Goal: Task Accomplishment & Management: Manage account settings

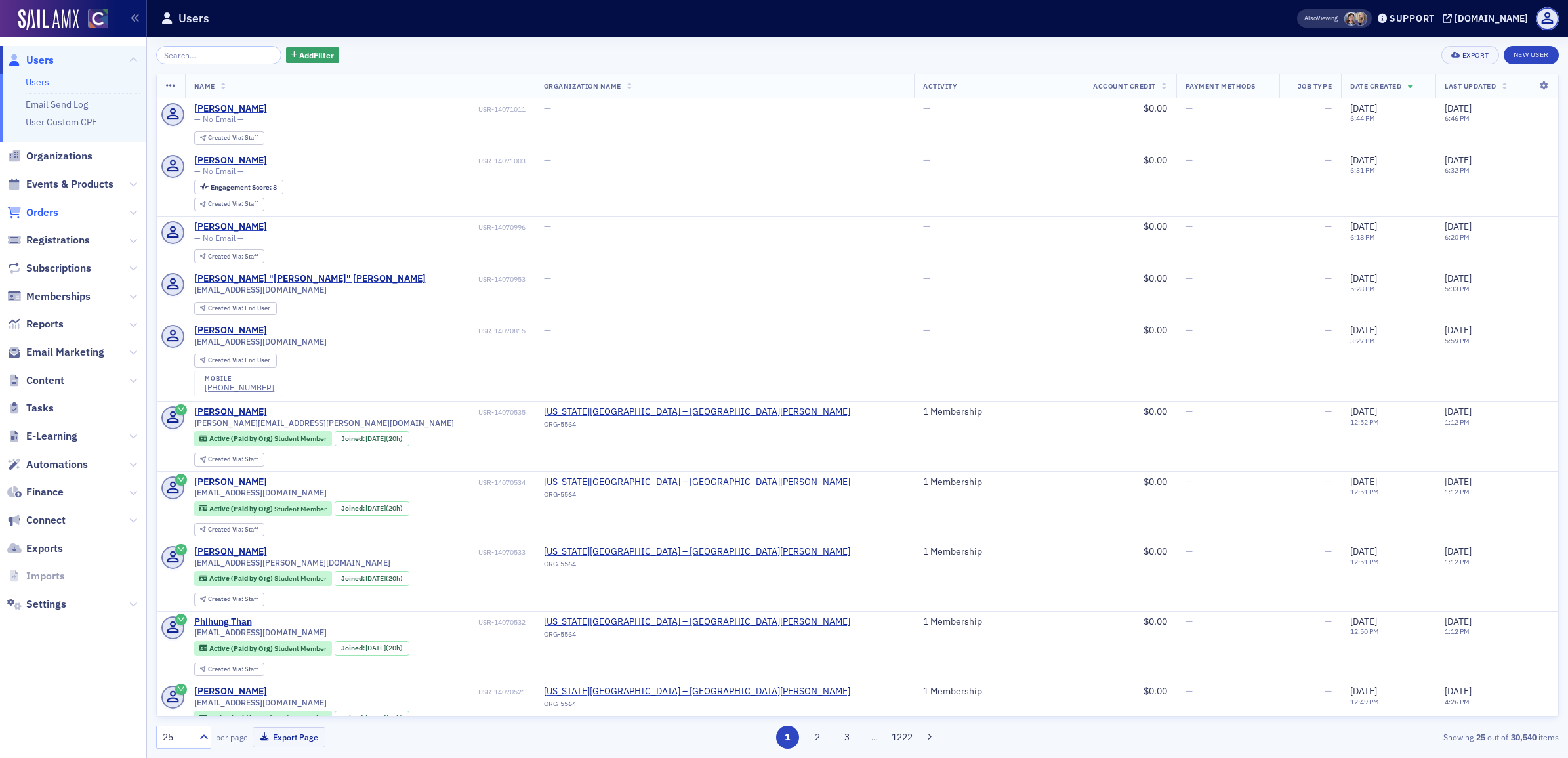
click at [48, 217] on span "Orders" at bounding box center [42, 213] width 33 height 14
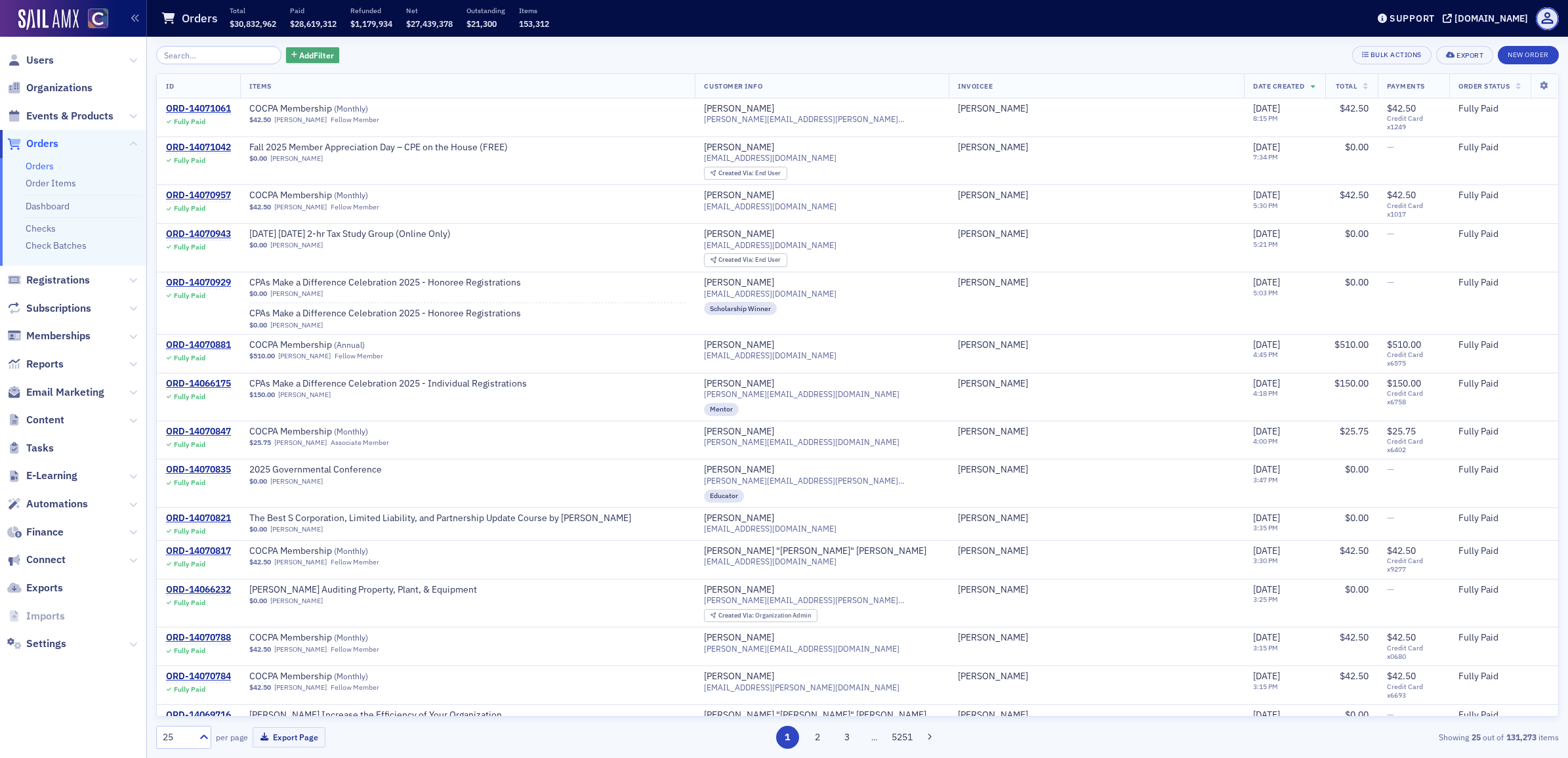
click at [299, 50] on span "Add Filter" at bounding box center [317, 55] width 35 height 12
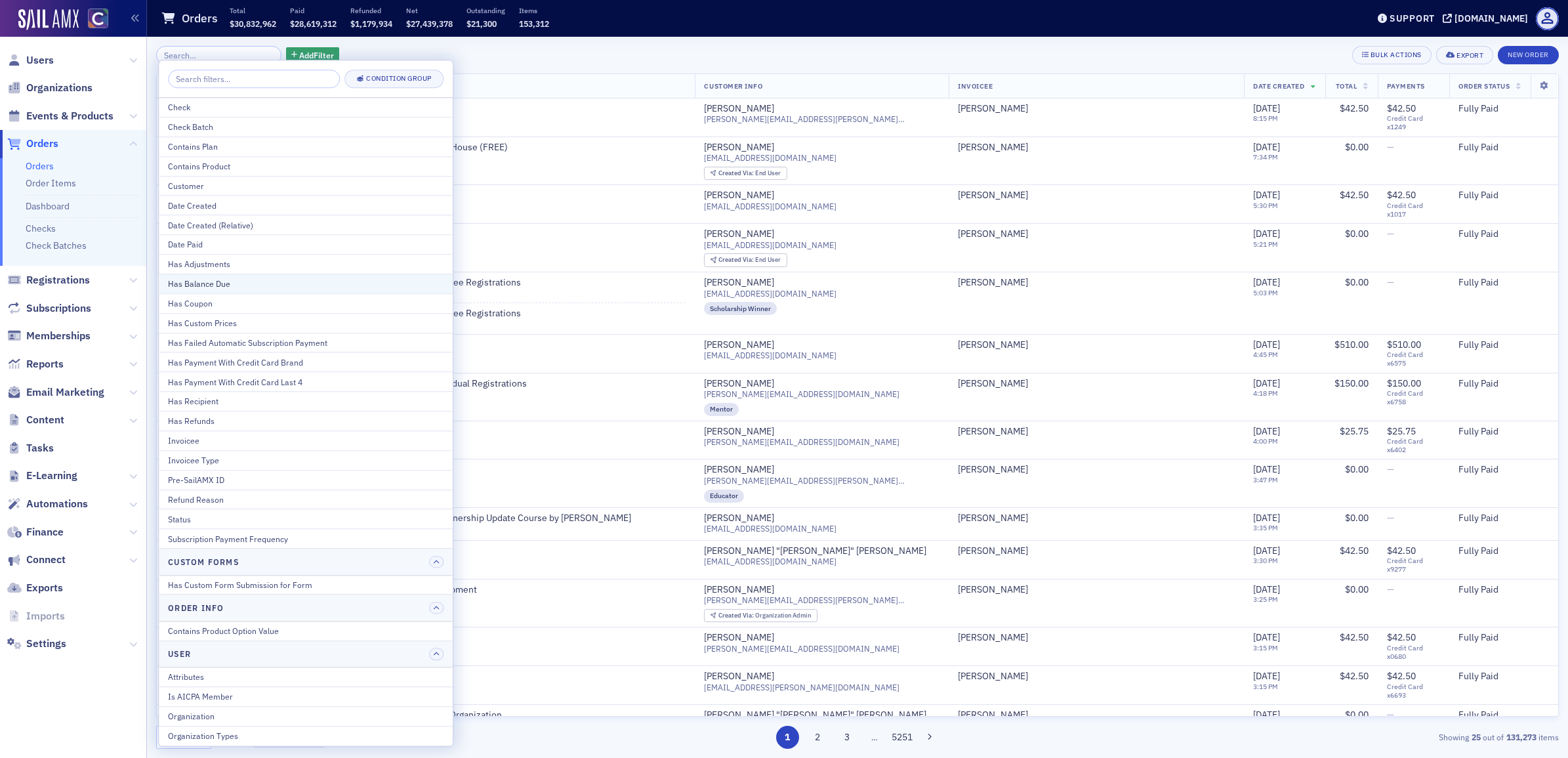
click at [267, 286] on div "Has Balance Due" at bounding box center [306, 283] width 275 height 12
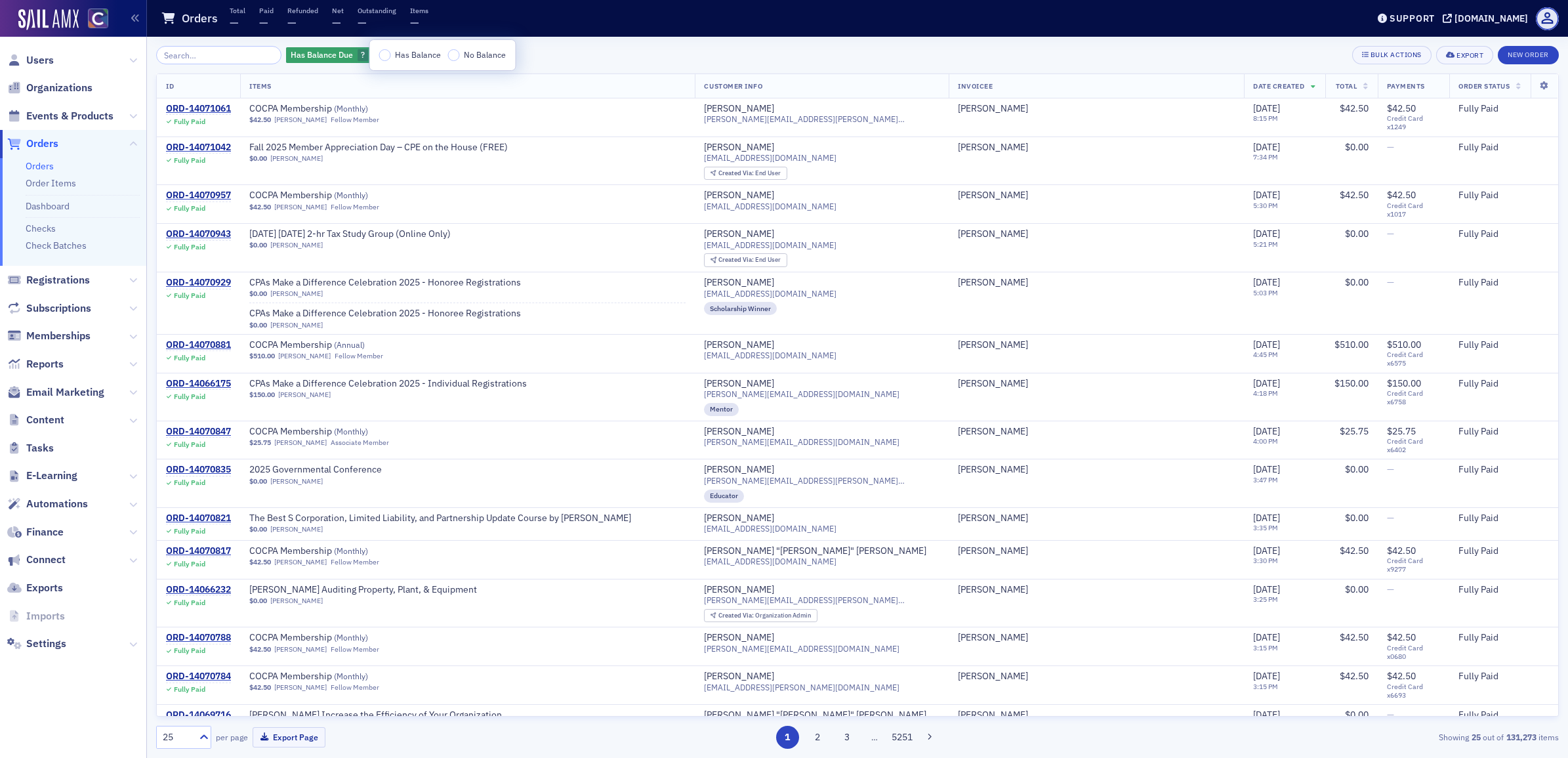
click at [391, 51] on label "Has Balance" at bounding box center [410, 55] width 63 height 12
click at [391, 51] on input "Has Balance" at bounding box center [385, 55] width 12 height 12
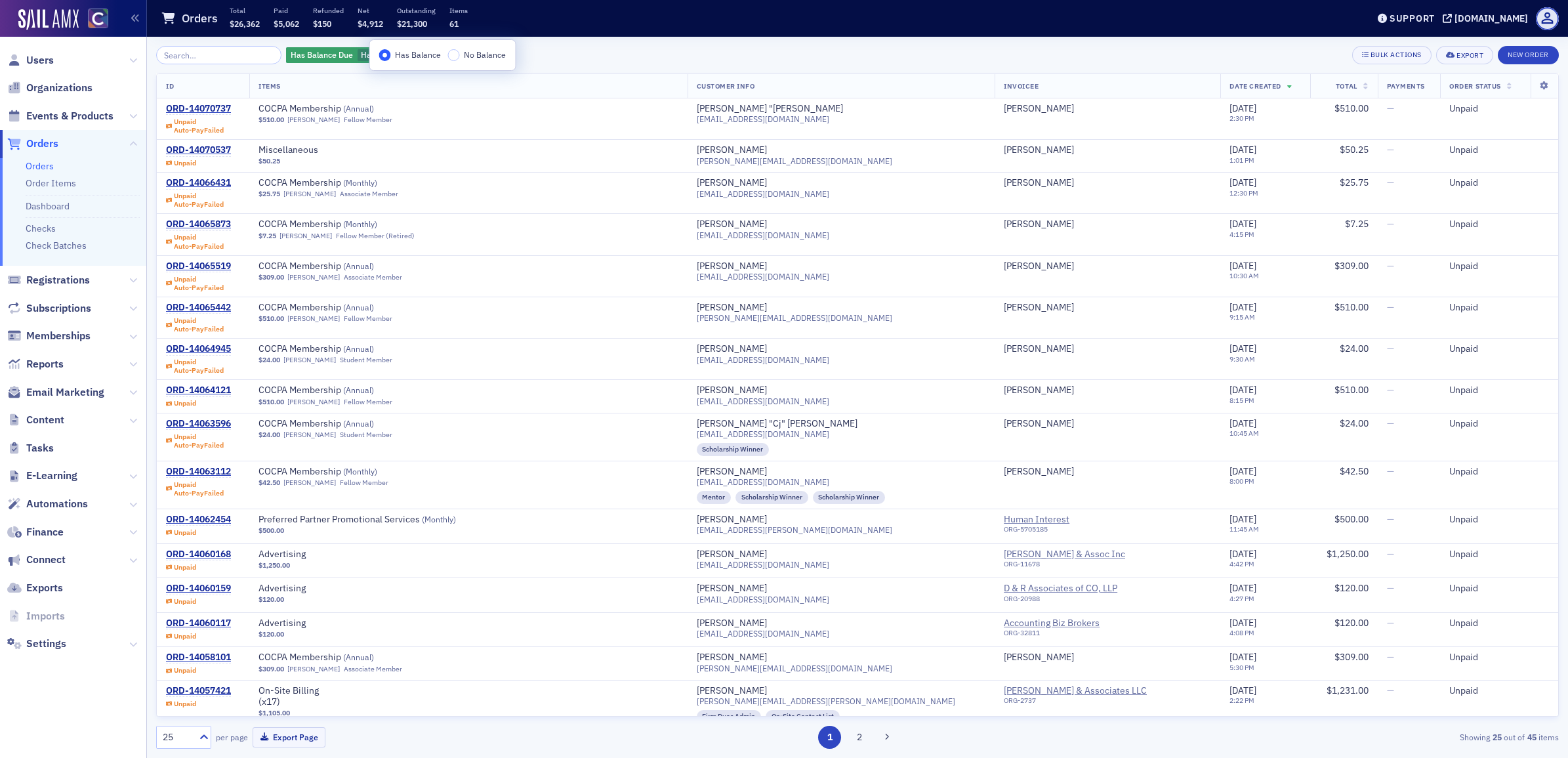
click at [1229, 82] on span "Date Created" at bounding box center [1255, 86] width 51 height 10
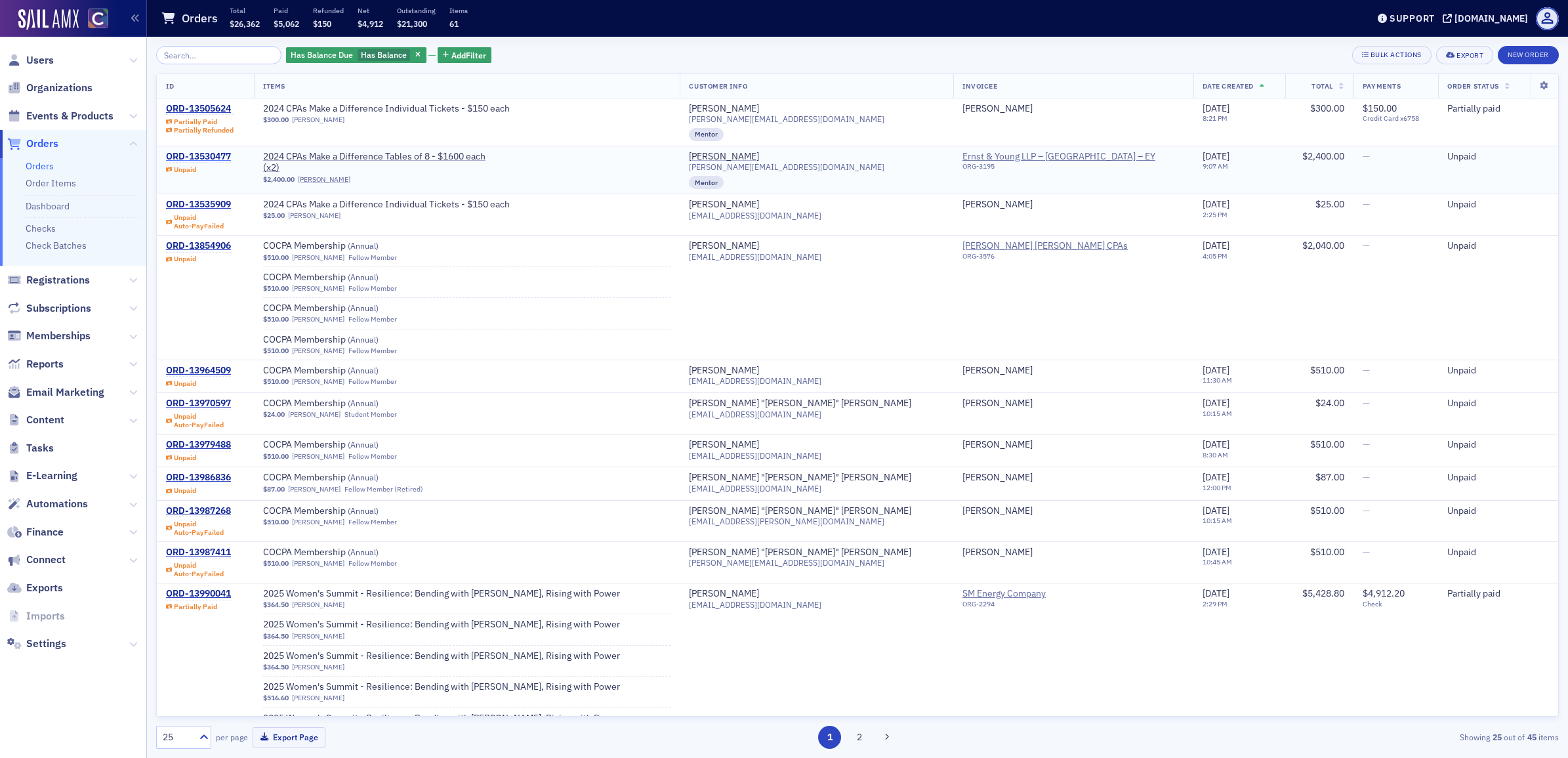
click at [224, 154] on div "ORD-13530477" at bounding box center [198, 156] width 65 height 12
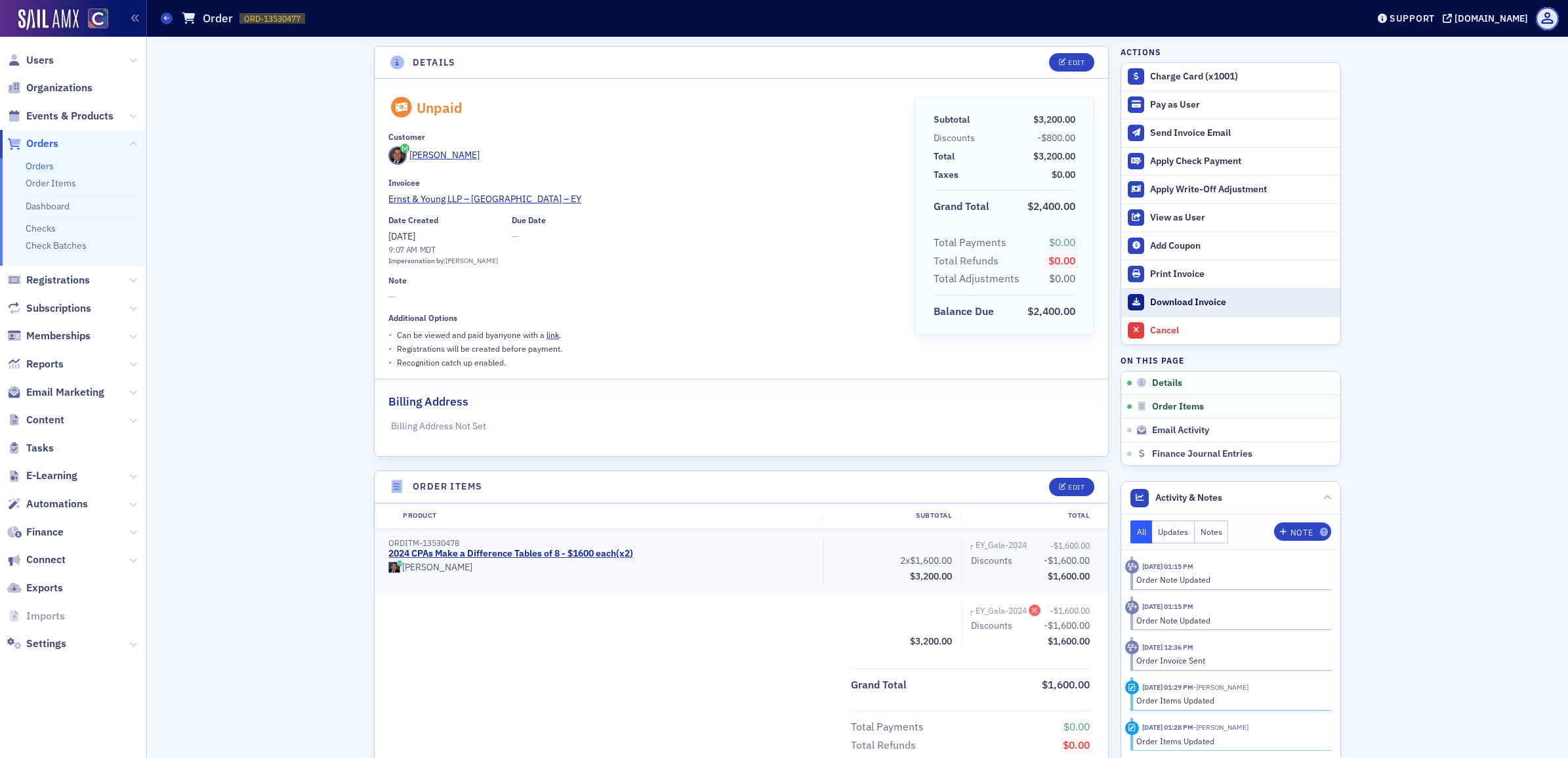
click at [1193, 306] on div "Download Invoice" at bounding box center [1241, 302] width 183 height 12
